Goal: Information Seeking & Learning: Learn about a topic

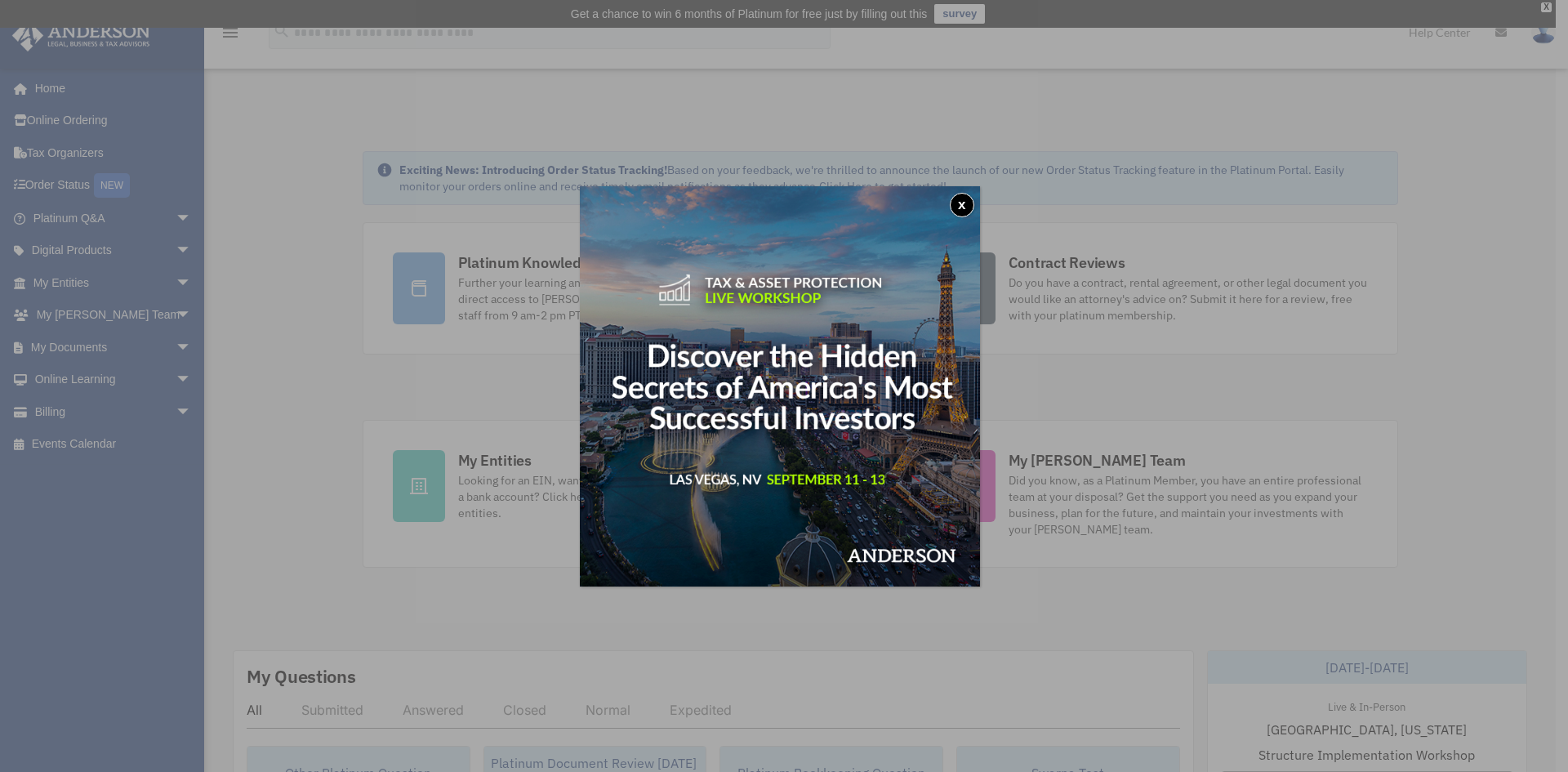
click at [976, 195] on img at bounding box center [780, 386] width 400 height 400
click at [963, 209] on button "x" at bounding box center [961, 205] width 25 height 25
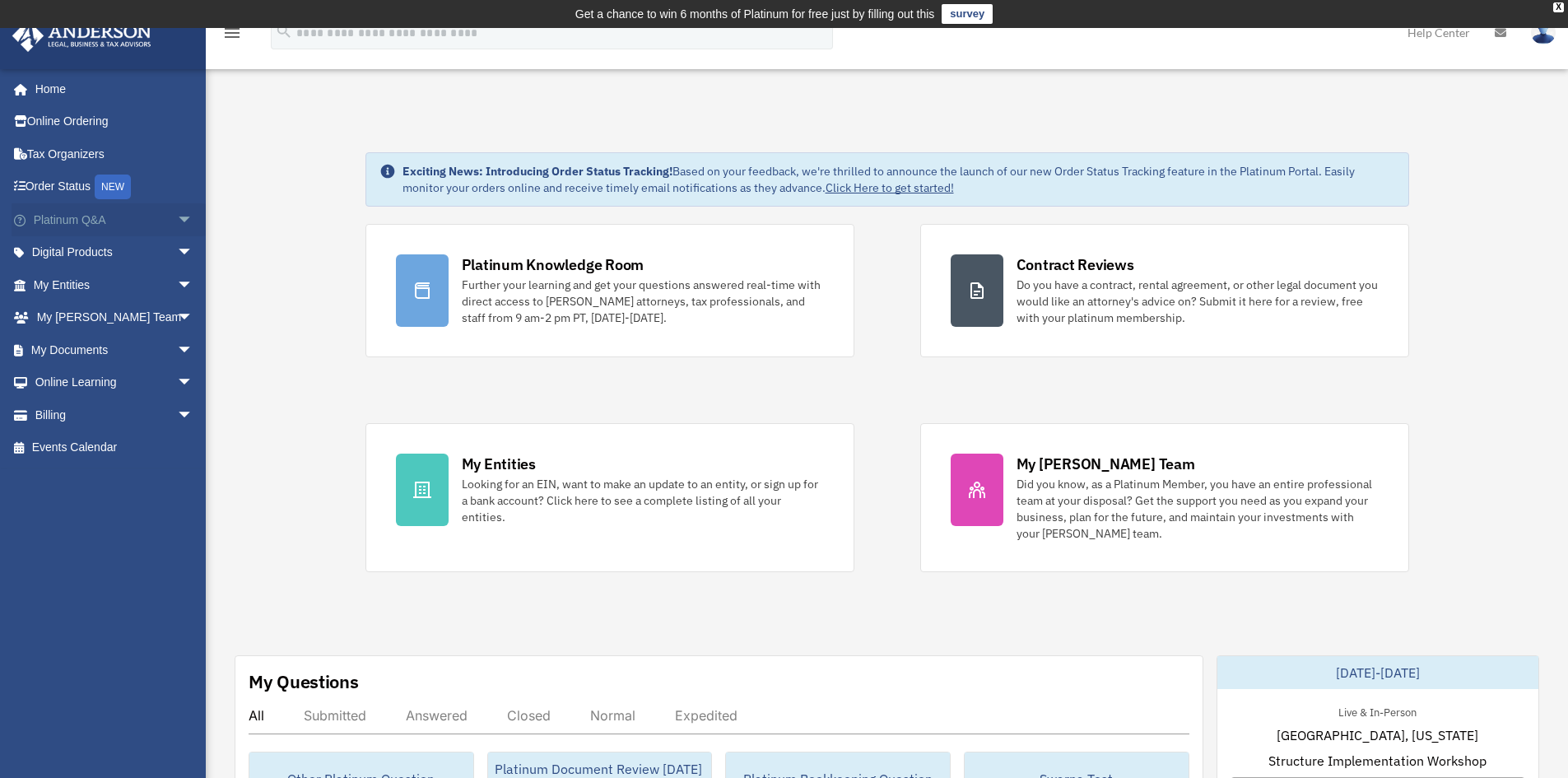
click at [177, 224] on span "arrow_drop_down" at bounding box center [193, 219] width 33 height 34
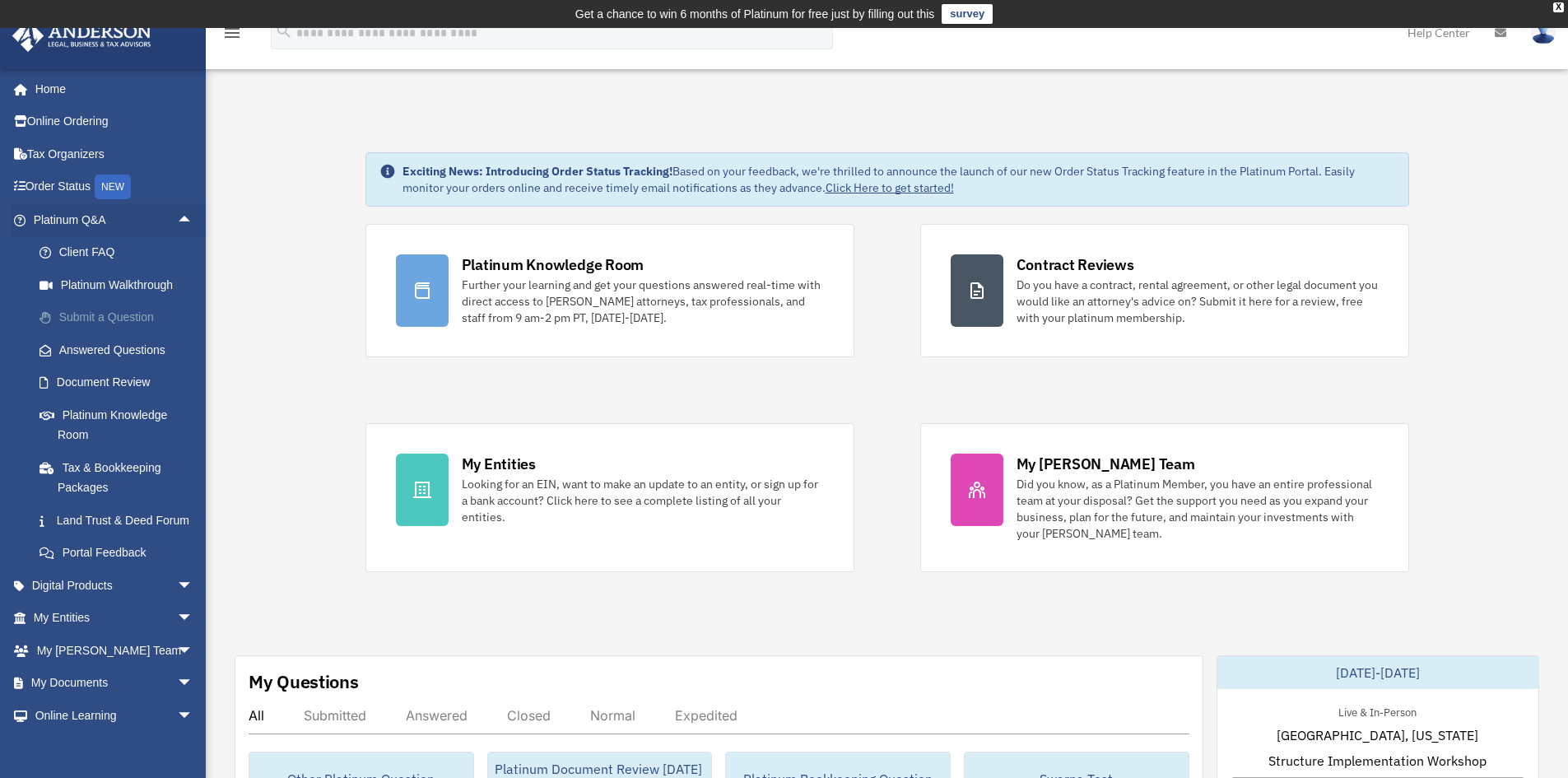
click at [115, 314] on link "Submit a Question" at bounding box center [120, 317] width 195 height 33
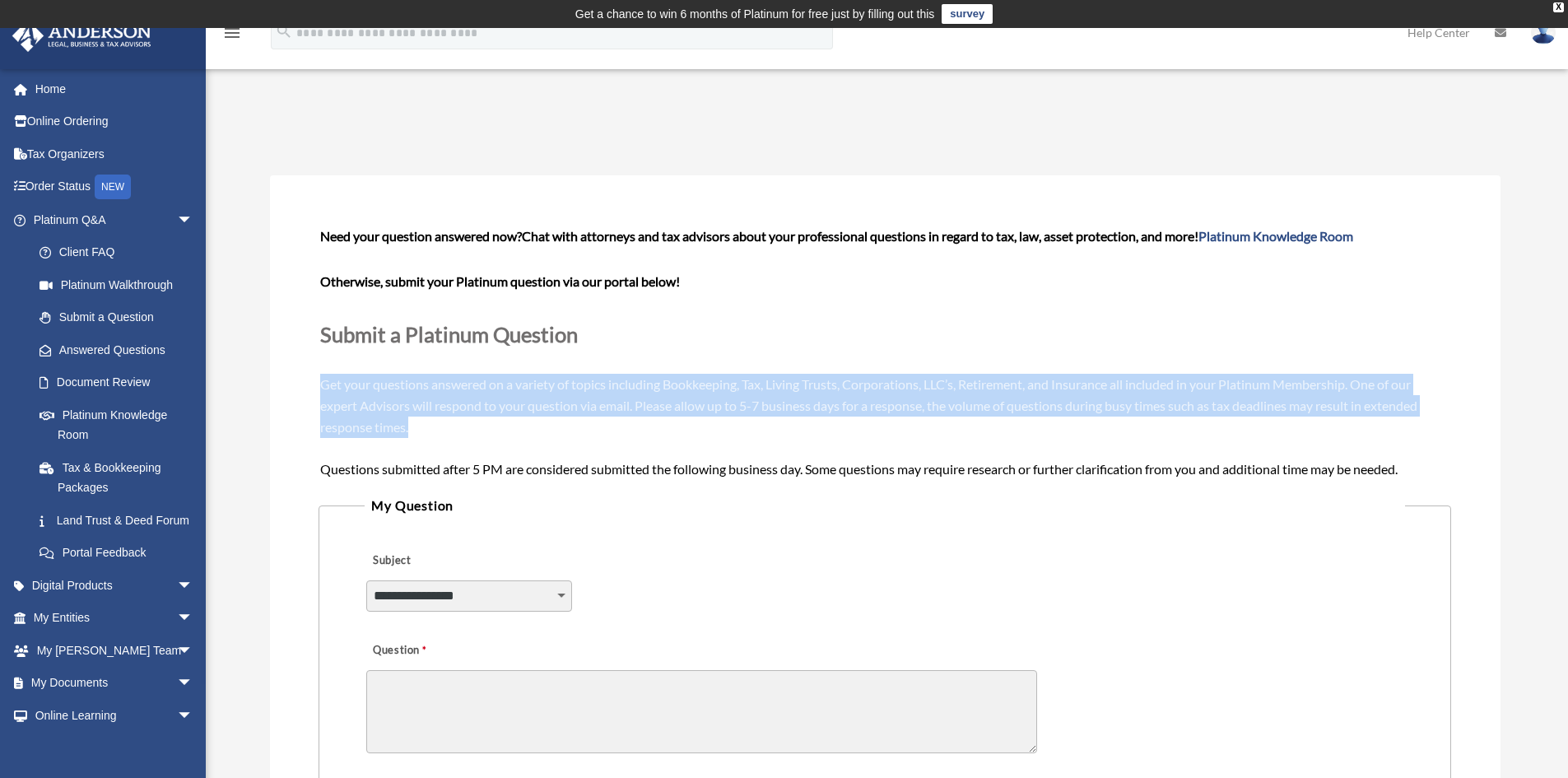
drag, startPoint x: 436, startPoint y: 418, endPoint x: 313, endPoint y: 388, distance: 126.6
click at [313, 388] on div "**********" at bounding box center [885, 645] width 1230 height 940
click at [414, 391] on span "Need your question answered now? Chat with attorneys and tax advisors about you…" at bounding box center [884, 352] width 1128 height 248
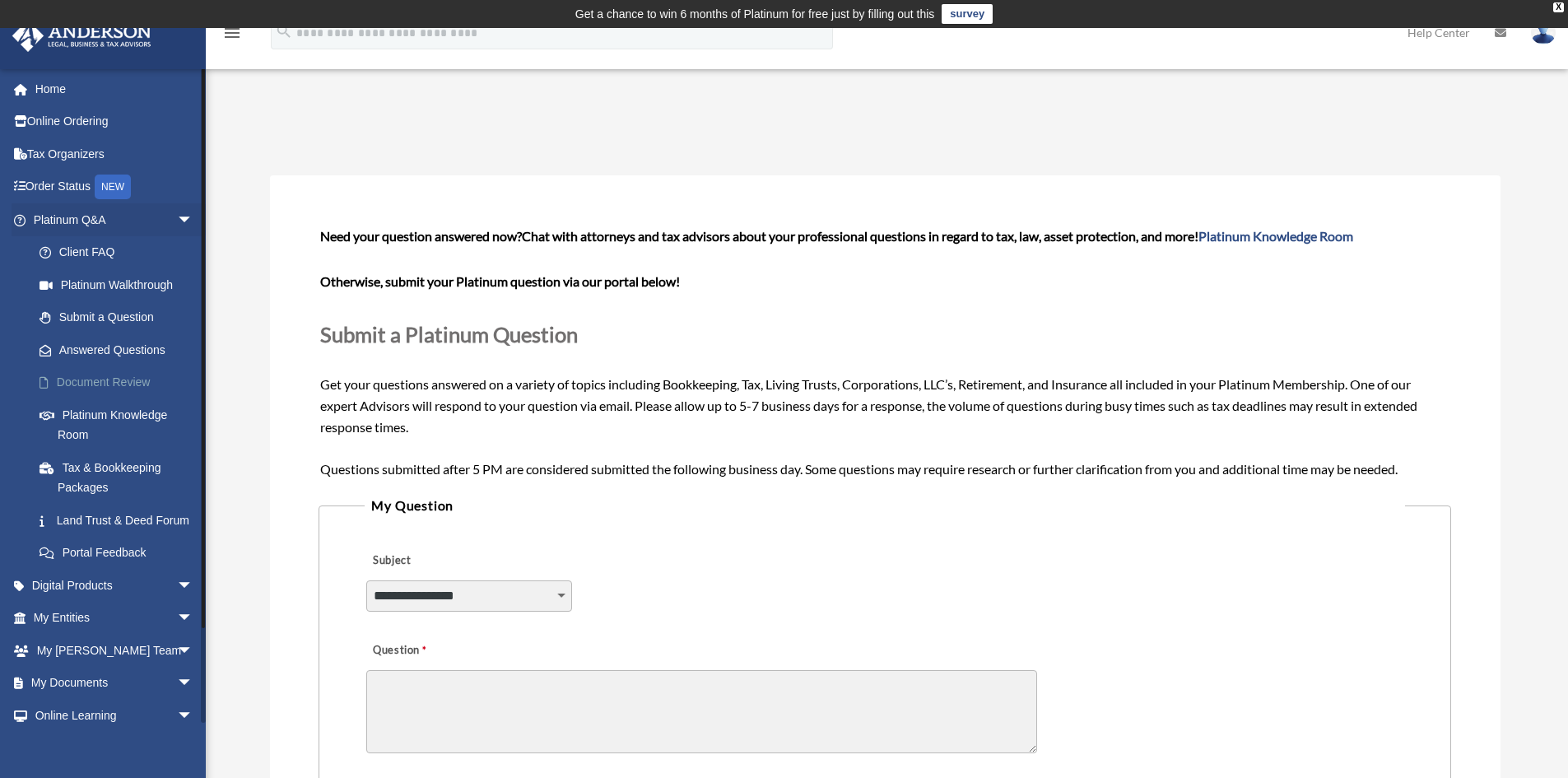
click at [116, 383] on link "Document Review" at bounding box center [120, 383] width 195 height 33
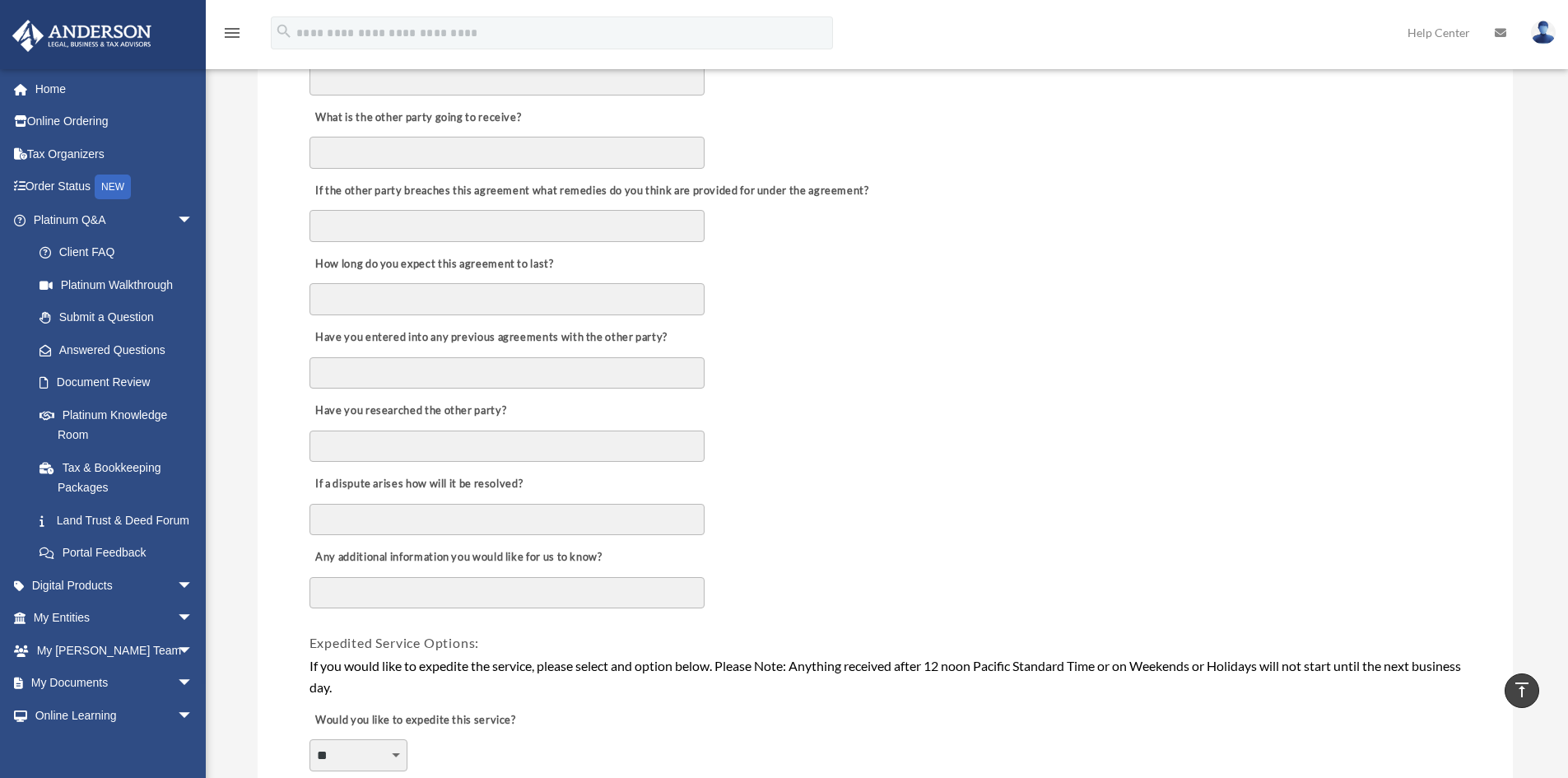
scroll to position [823, 0]
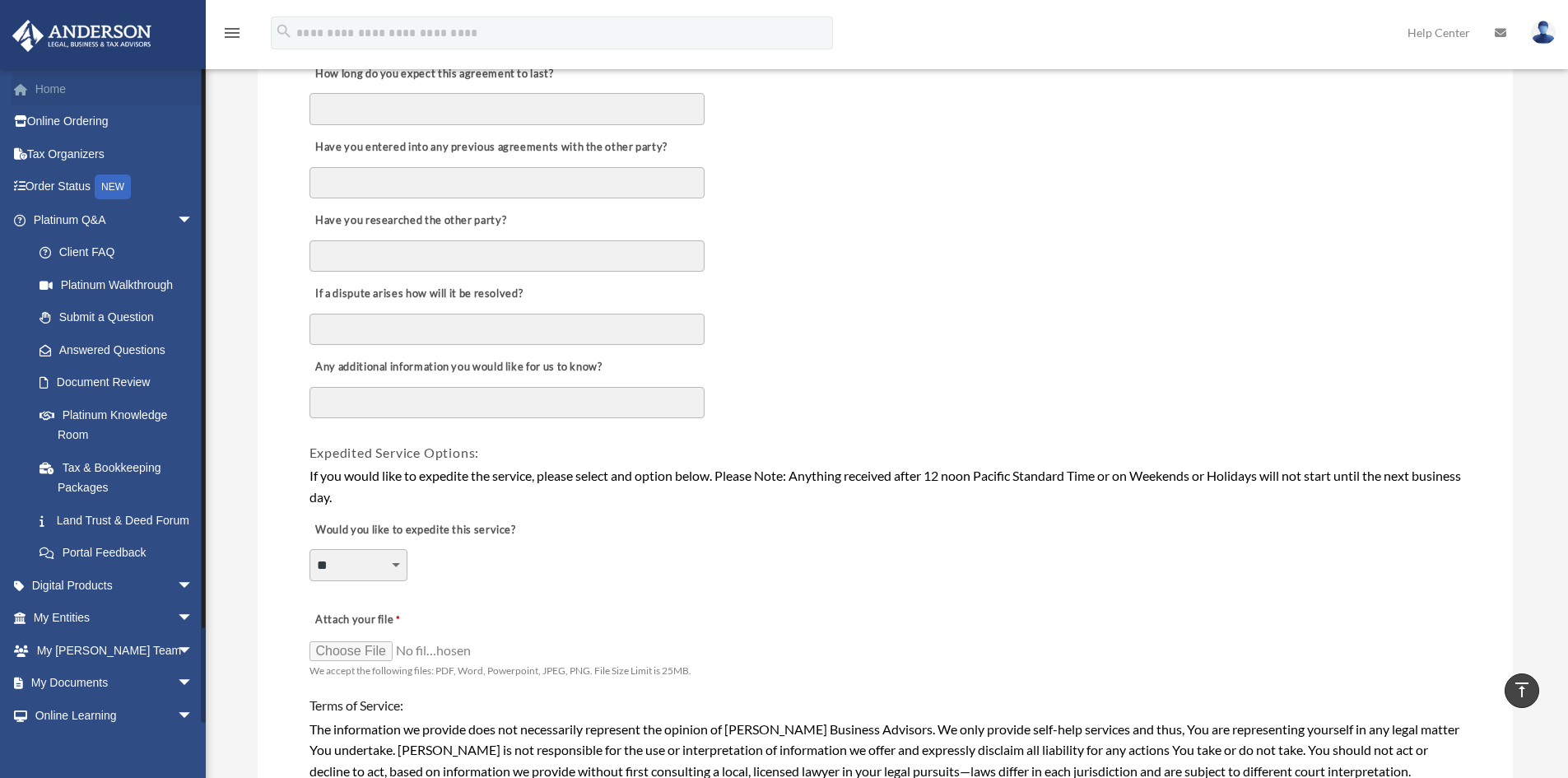
click at [90, 95] on link "Home" at bounding box center [114, 89] width 206 height 33
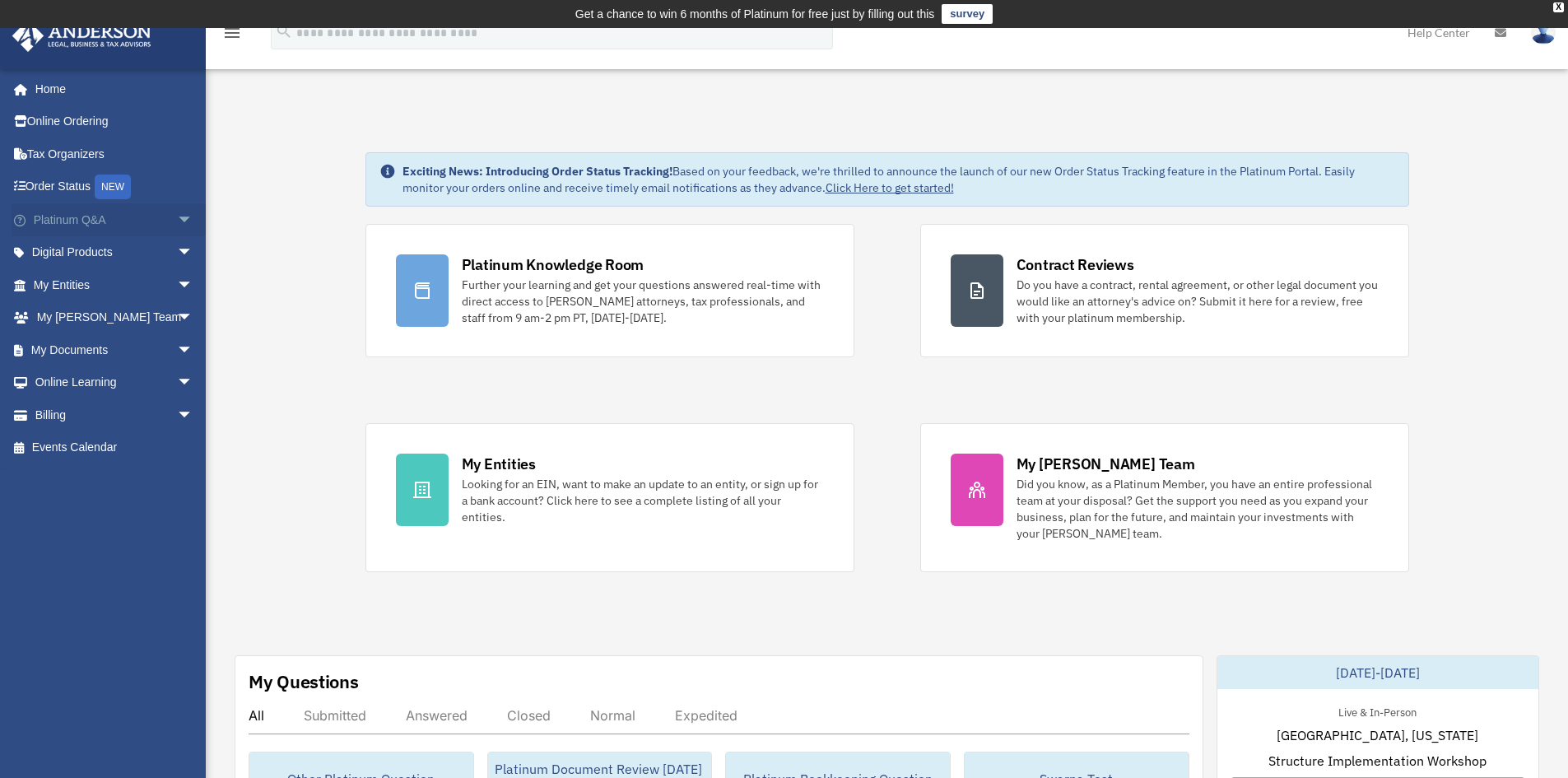
click at [177, 220] on span "arrow_drop_down" at bounding box center [193, 219] width 33 height 34
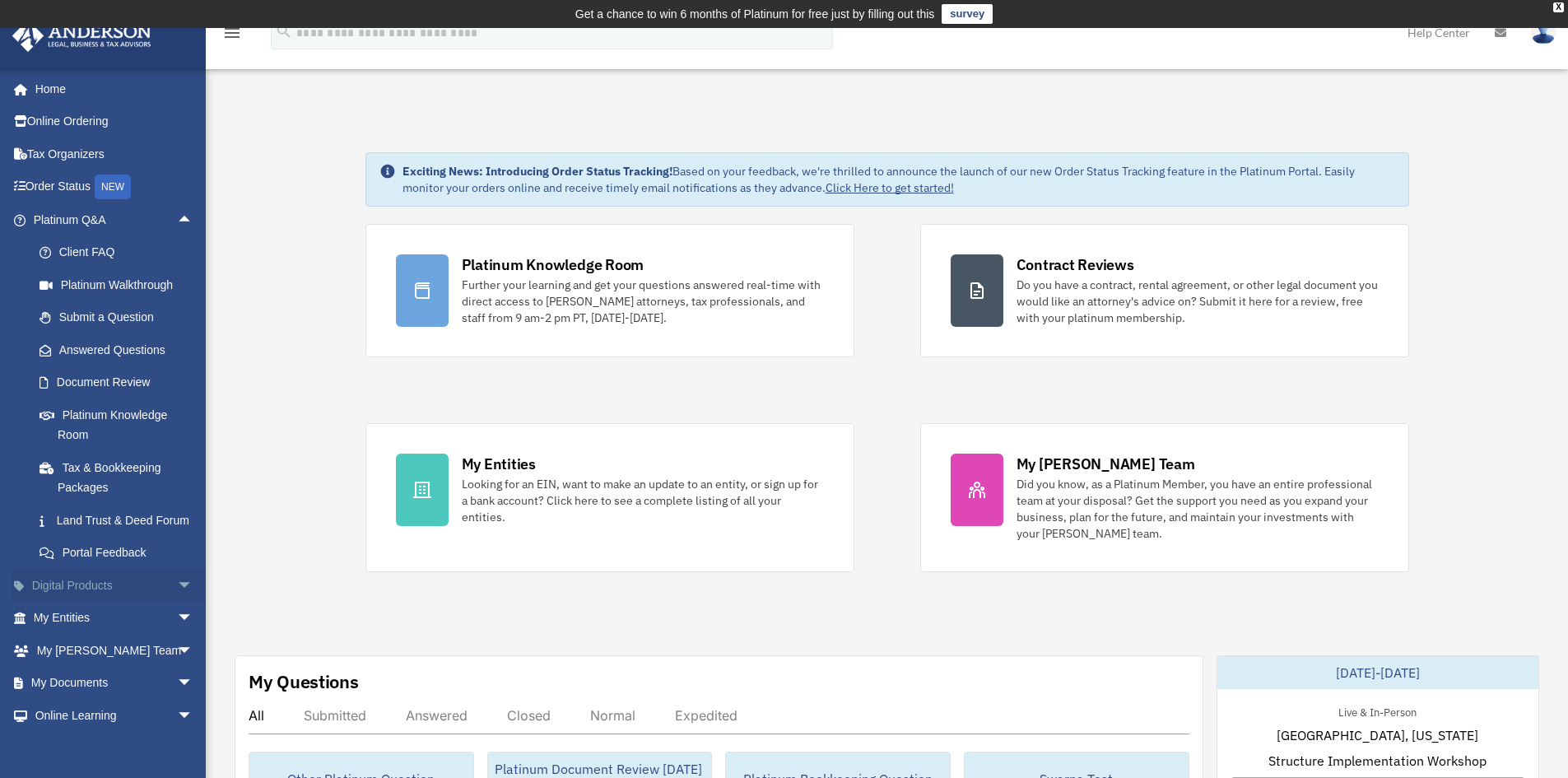
click at [181, 603] on span "arrow_drop_down" at bounding box center [193, 585] width 33 height 34
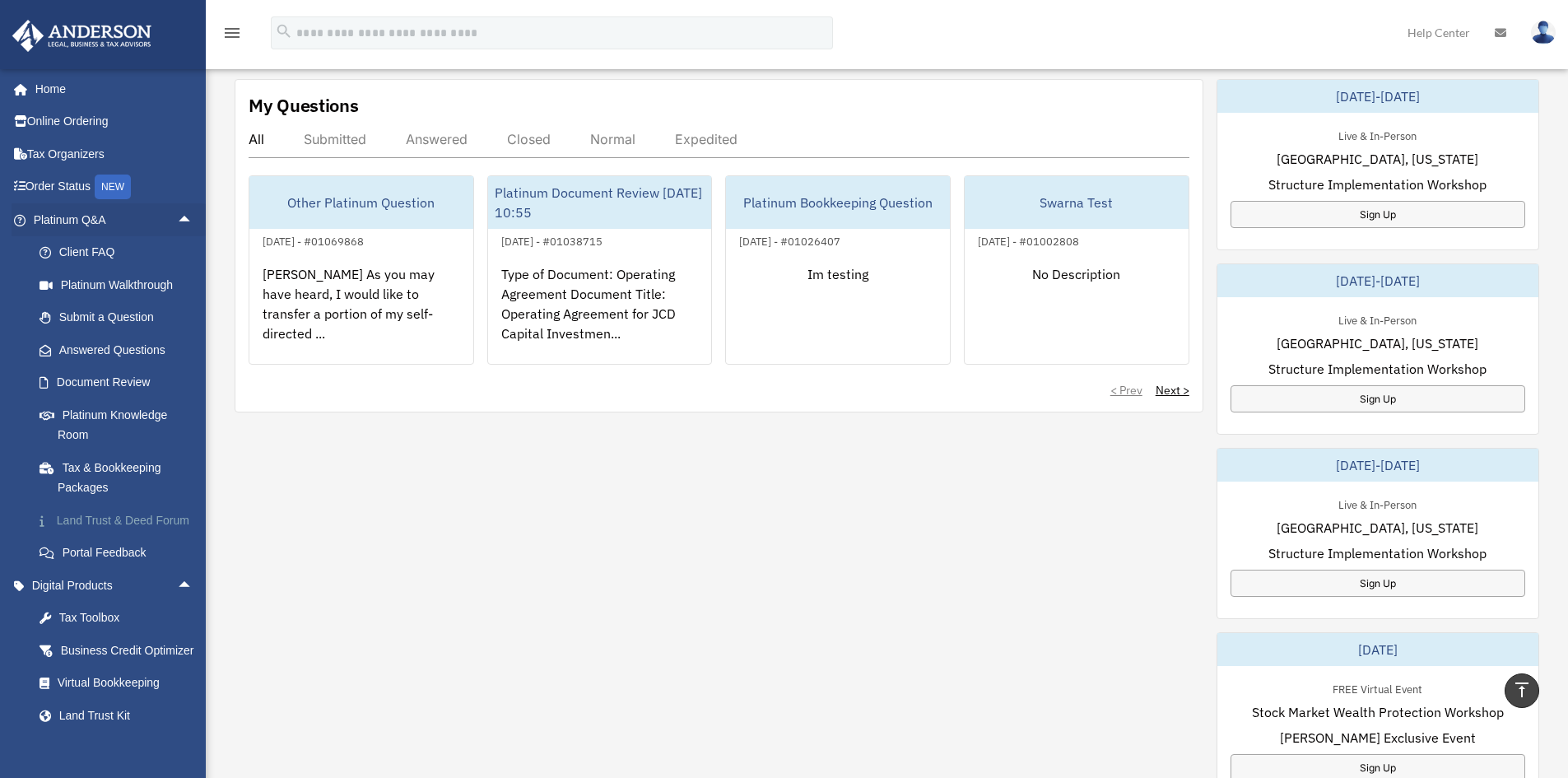
scroll to position [164, 0]
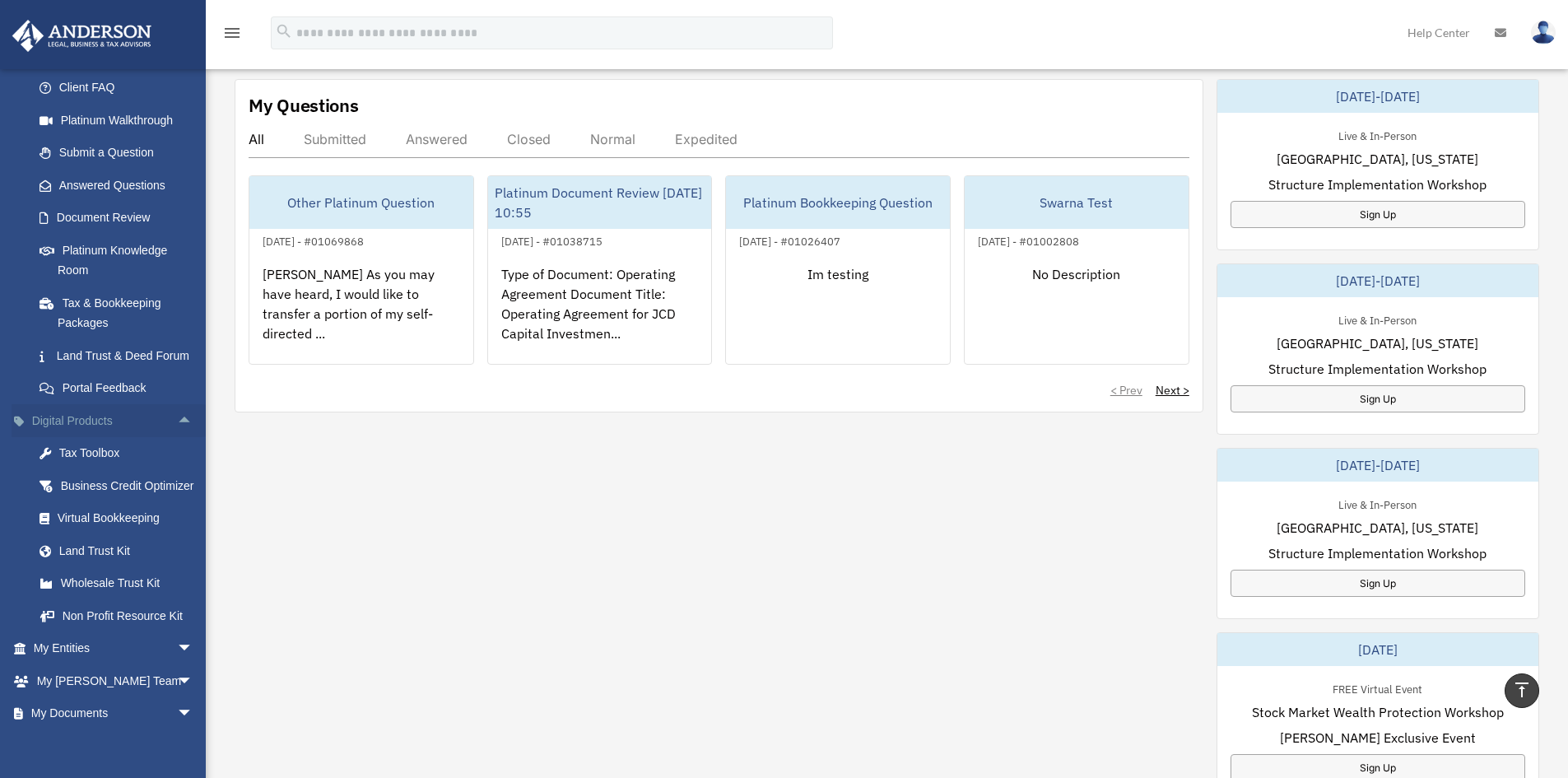
click at [177, 438] on span "arrow_drop_up" at bounding box center [193, 420] width 33 height 34
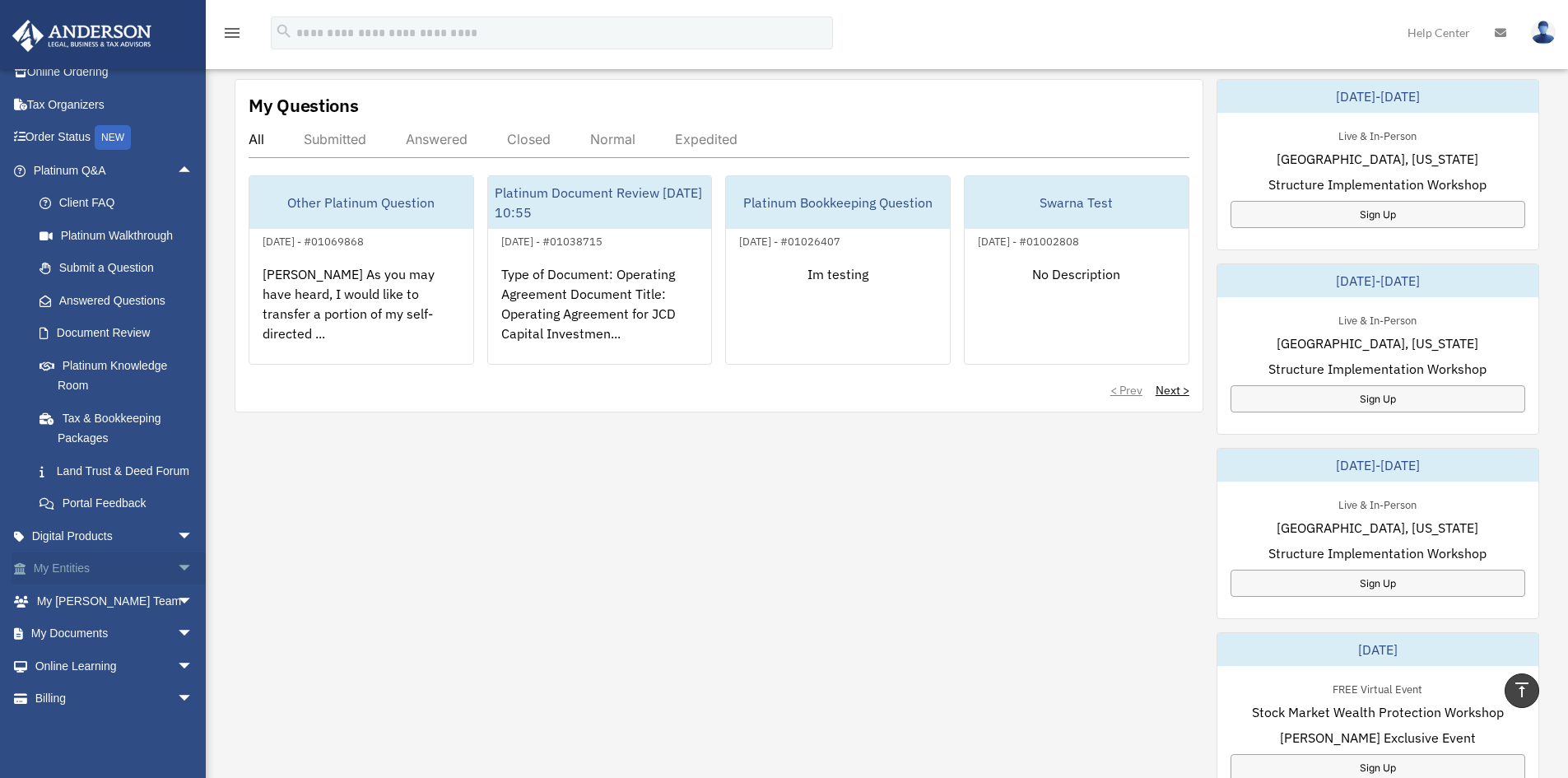
scroll to position [0, 0]
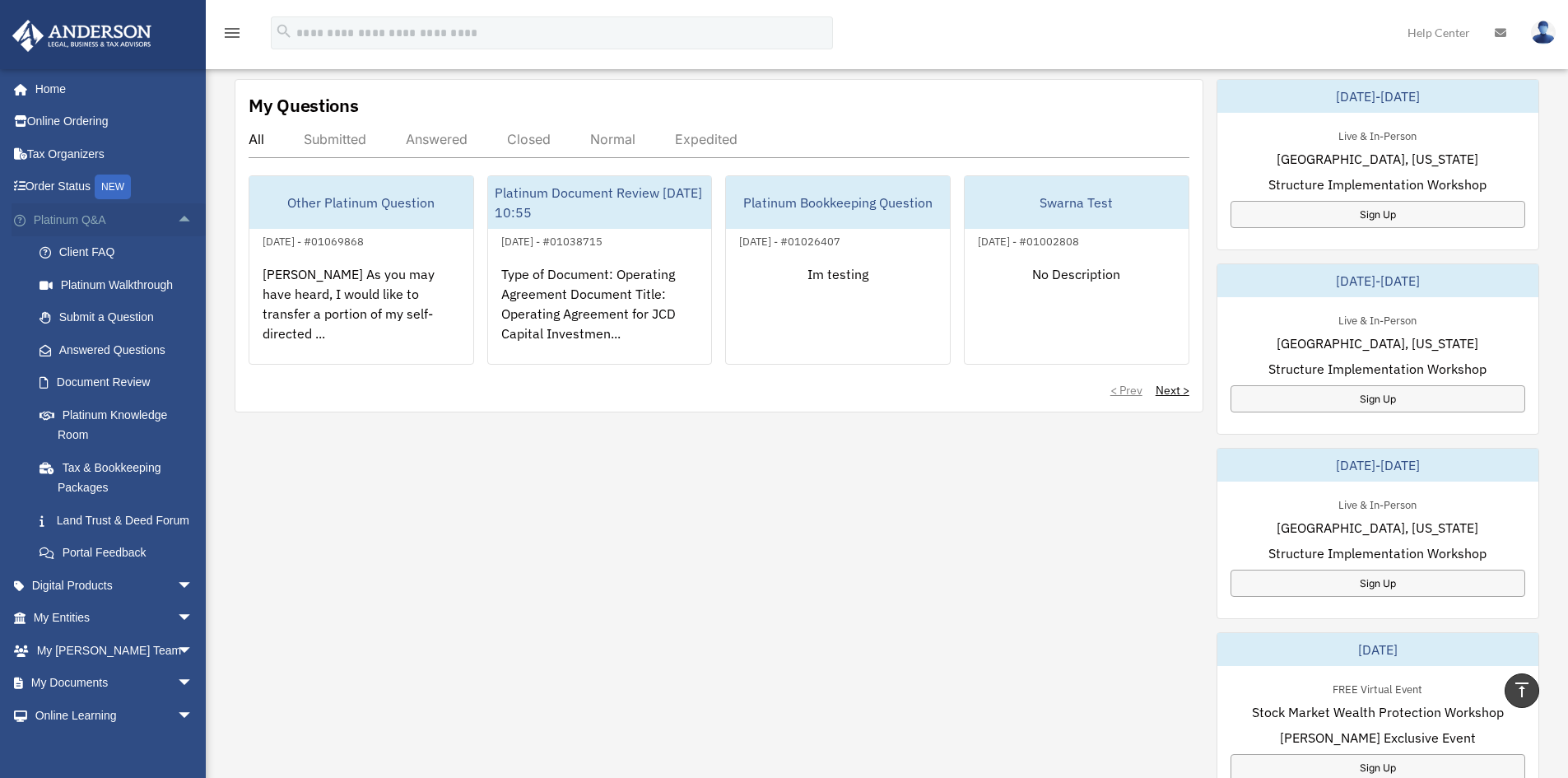
click at [177, 213] on span "arrow_drop_up" at bounding box center [193, 219] width 33 height 34
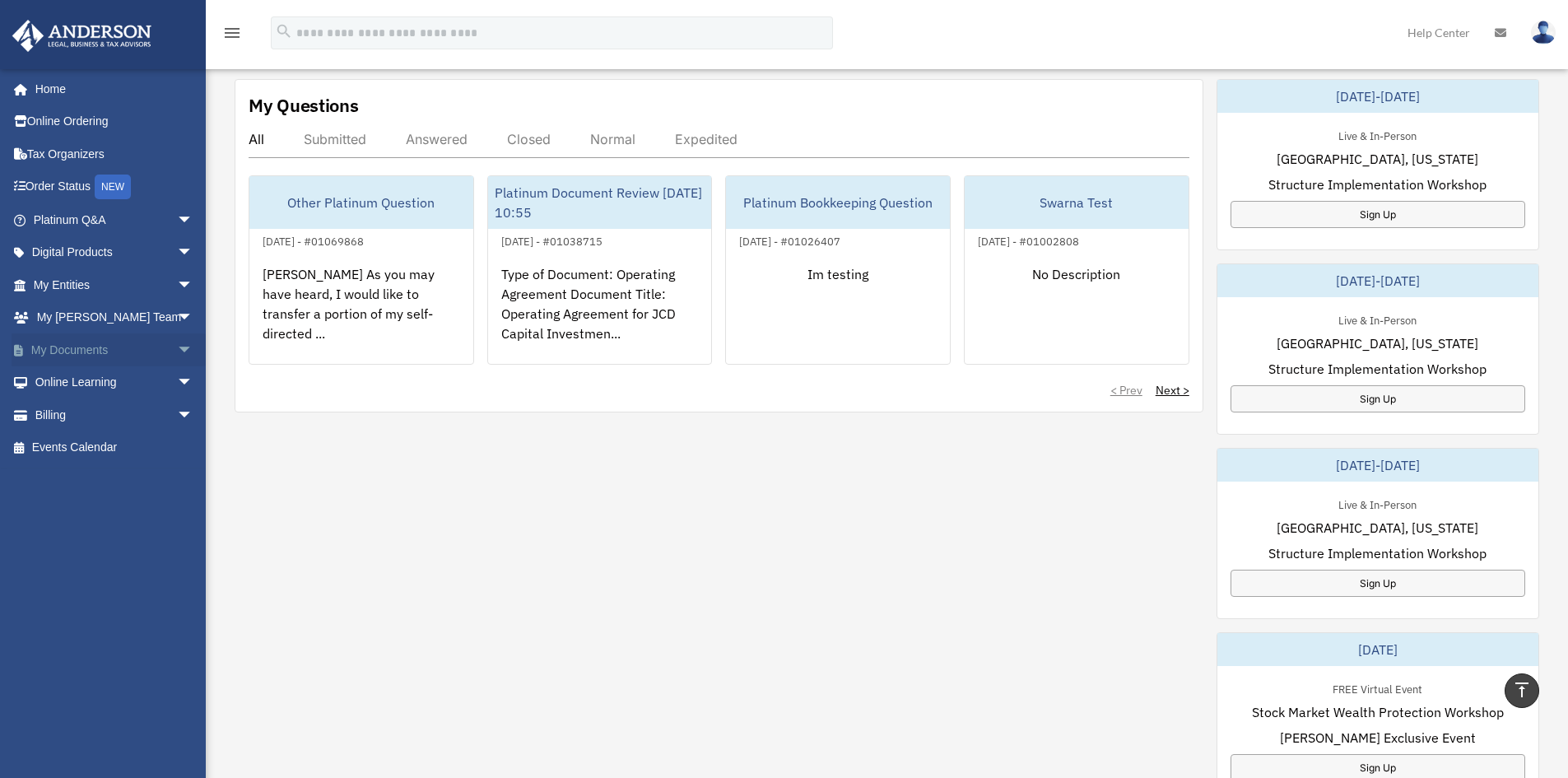
click at [177, 346] on span "arrow_drop_down" at bounding box center [193, 350] width 33 height 34
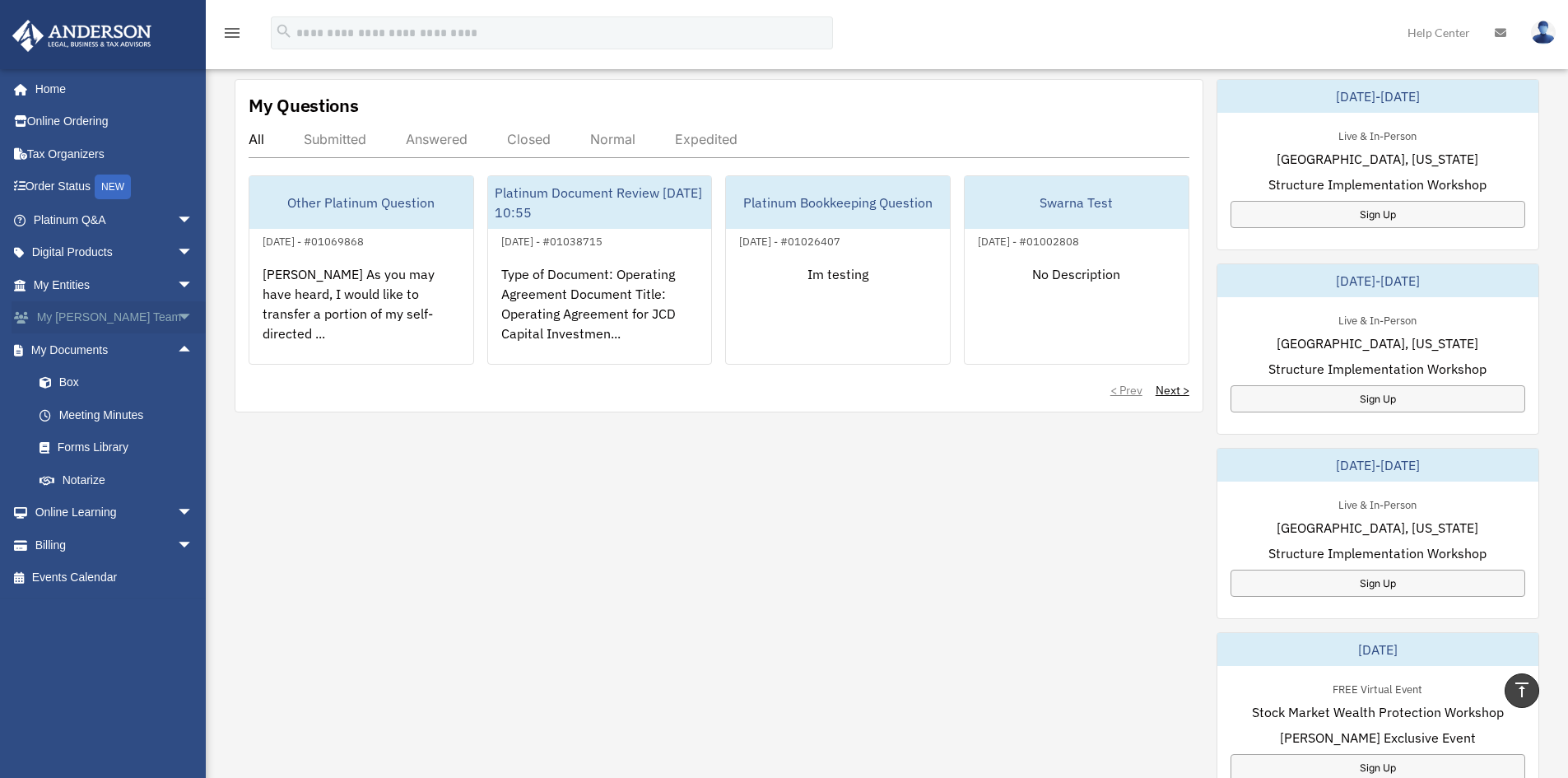
click at [177, 324] on span "arrow_drop_down" at bounding box center [193, 317] width 33 height 34
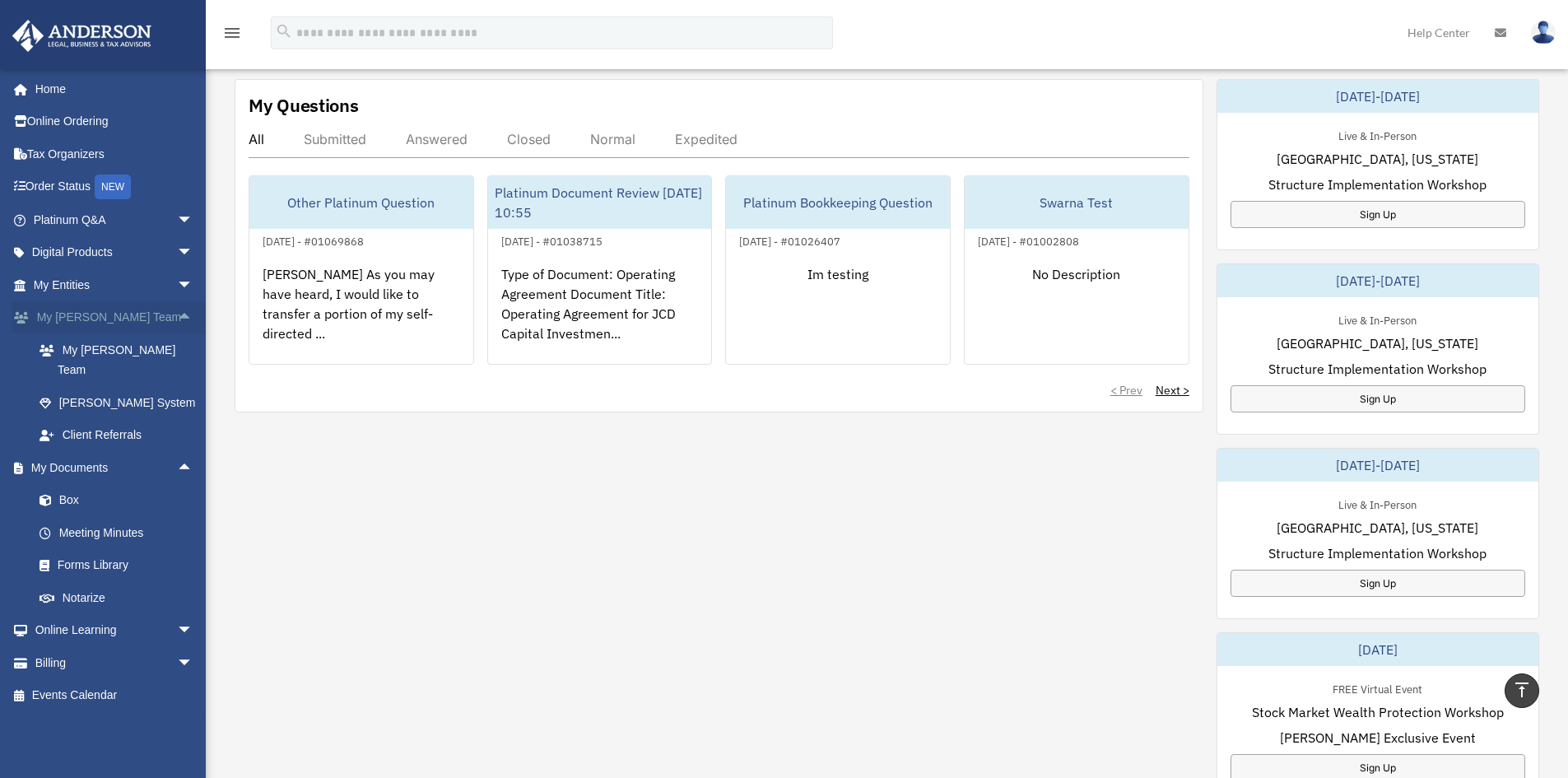
click at [179, 301] on span "arrow_drop_up" at bounding box center [193, 317] width 33 height 34
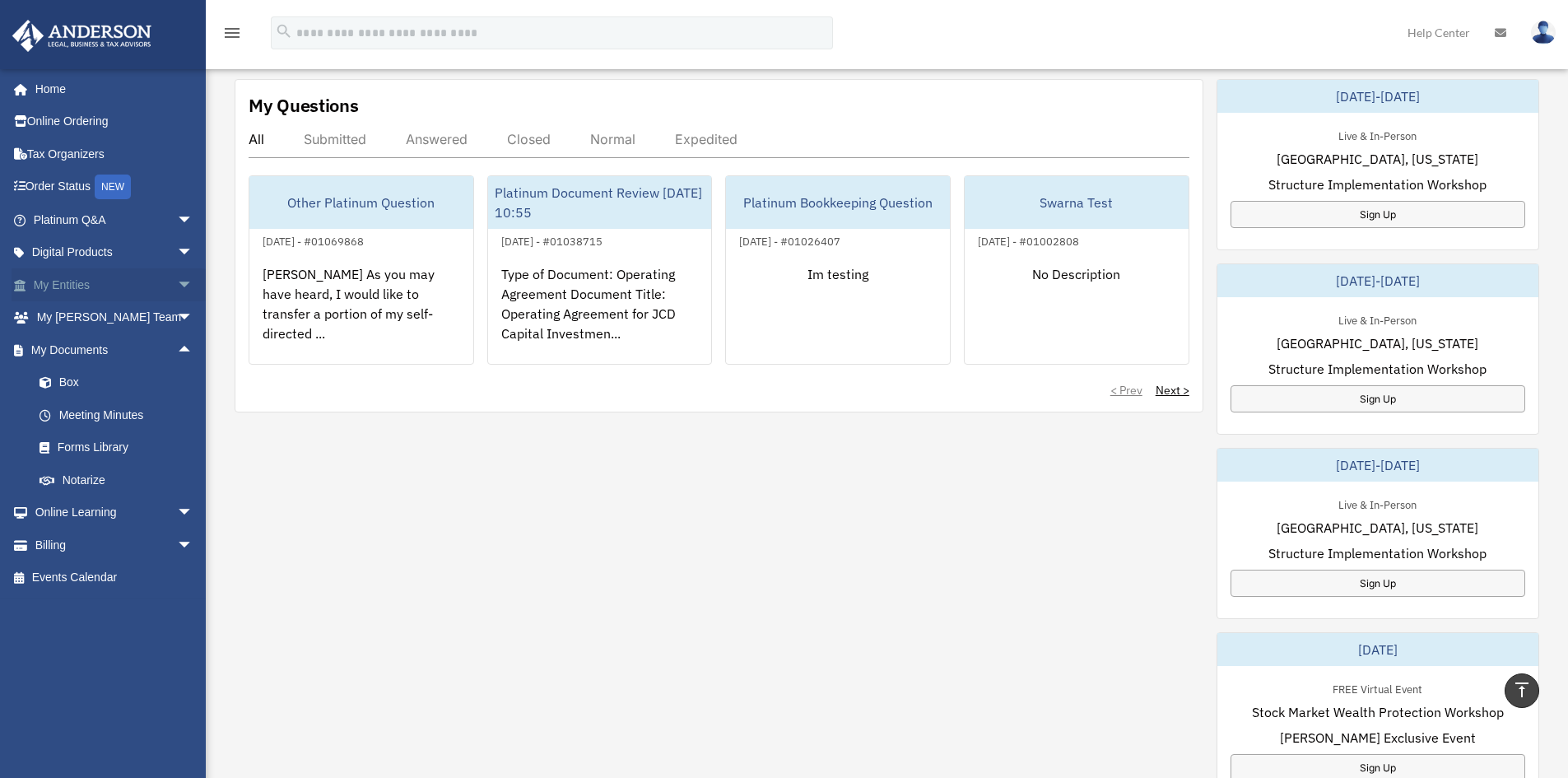
click at [177, 291] on span "arrow_drop_down" at bounding box center [193, 285] width 33 height 34
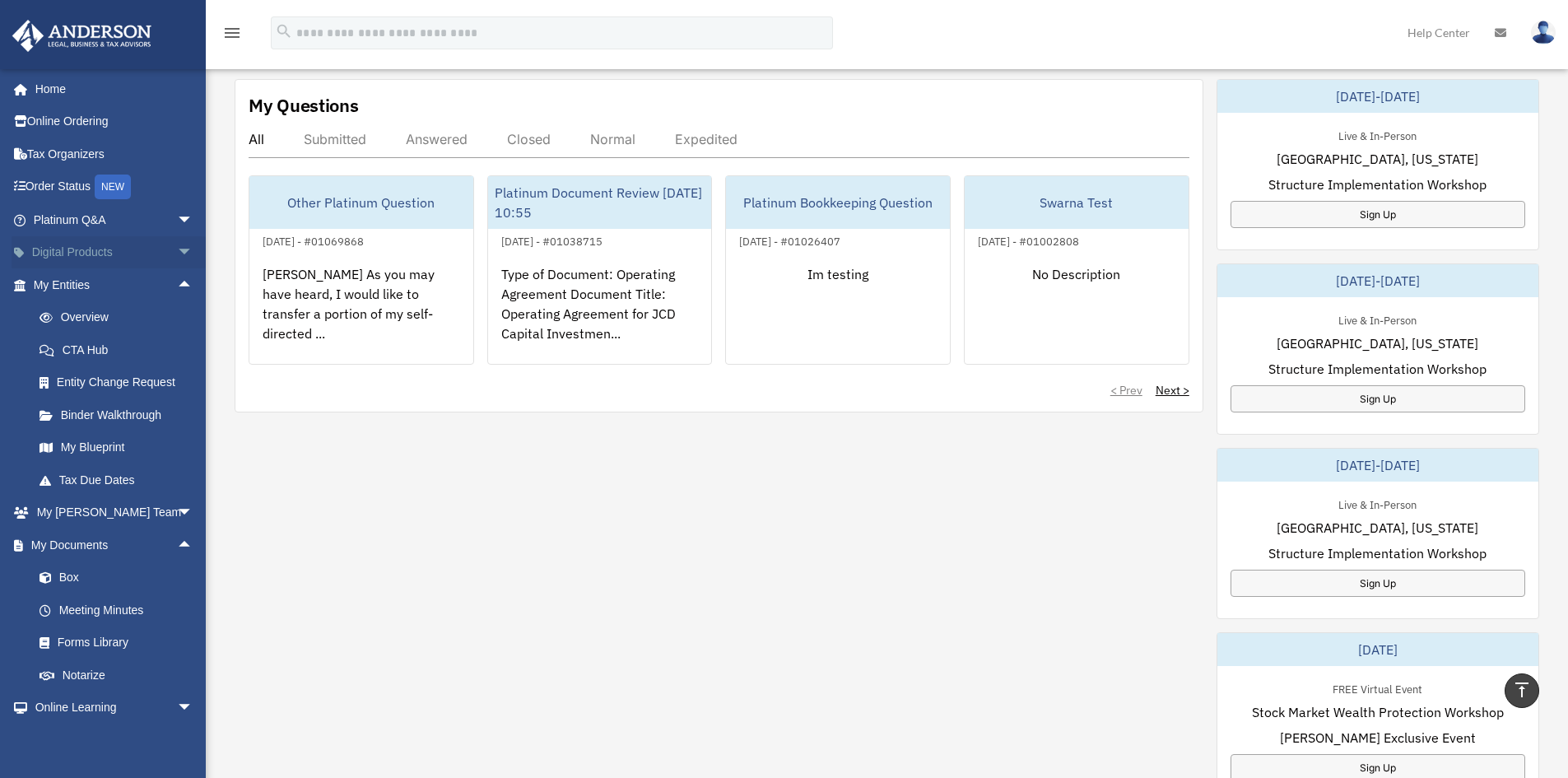
click at [177, 248] on span "arrow_drop_down" at bounding box center [193, 253] width 33 height 34
click at [177, 248] on span "arrow_drop_up" at bounding box center [193, 253] width 33 height 34
click at [177, 254] on span "arrow_drop_down" at bounding box center [193, 253] width 33 height 34
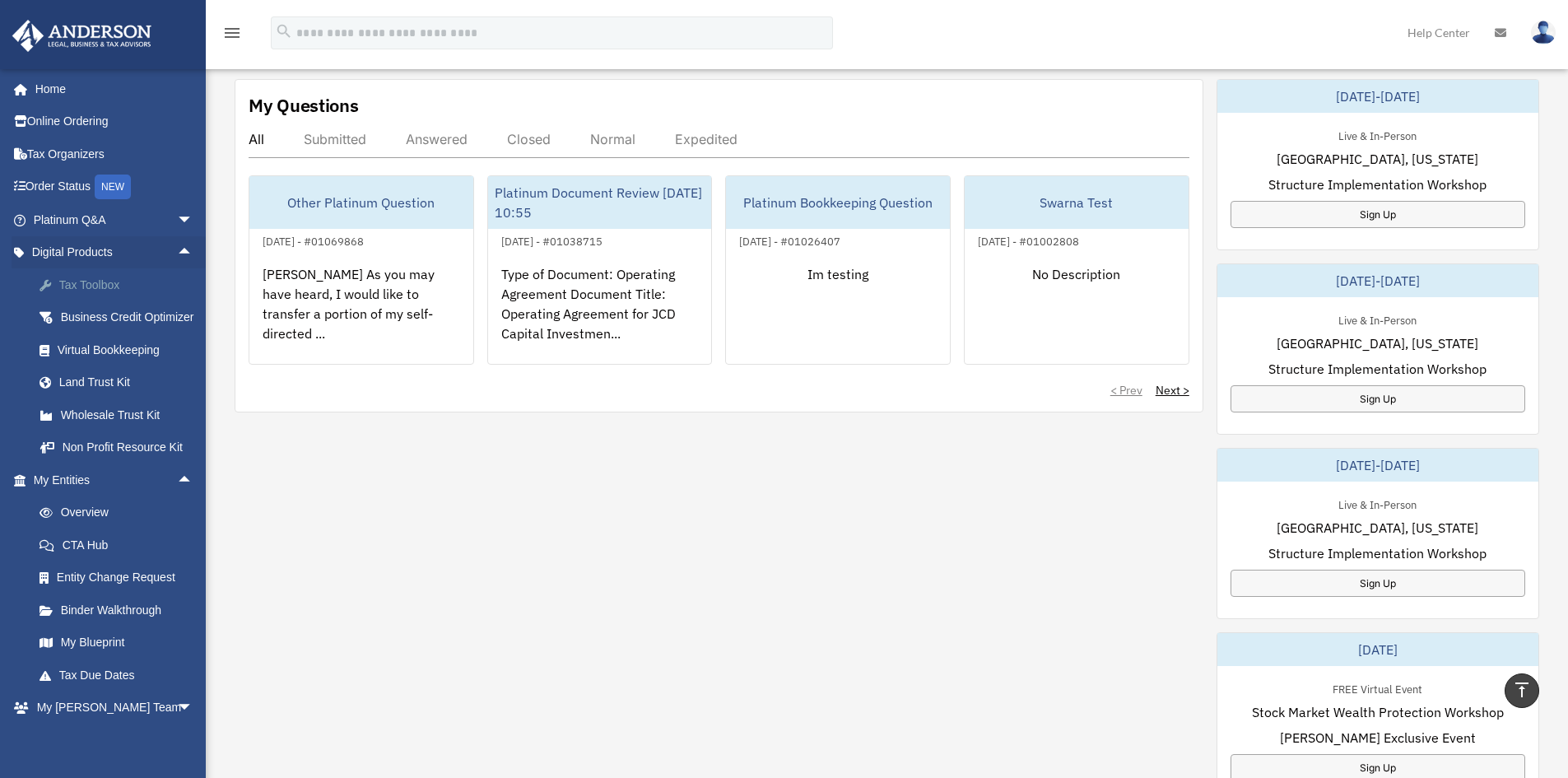
click at [56, 284] on span at bounding box center [53, 285] width 10 height 11
